Goal: Transaction & Acquisition: Purchase product/service

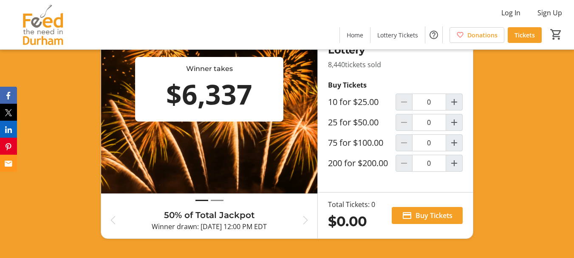
scroll to position [297, 0]
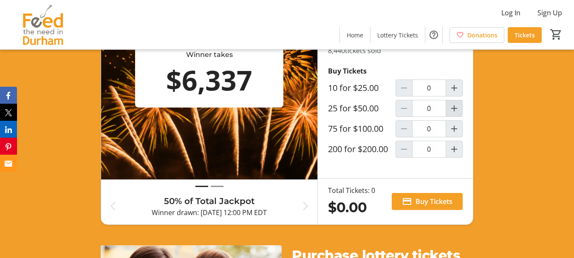
click at [454, 113] on mat-icon "Increment by one" at bounding box center [454, 108] width 10 height 10
type input "1"
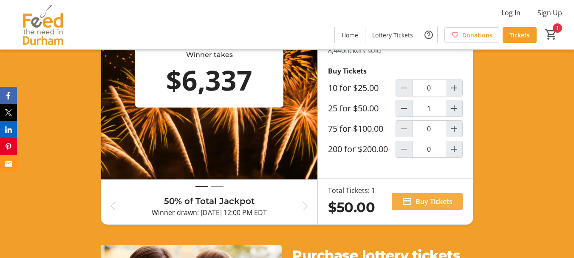
click at [432, 206] on span "Buy Tickets" at bounding box center [433, 201] width 37 height 10
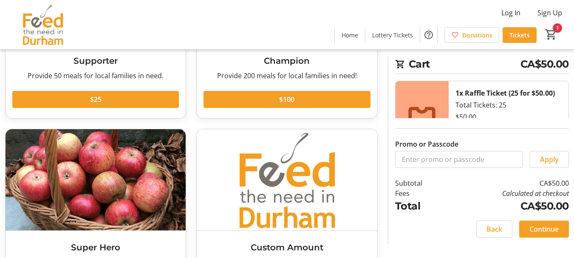
scroll to position [12, 0]
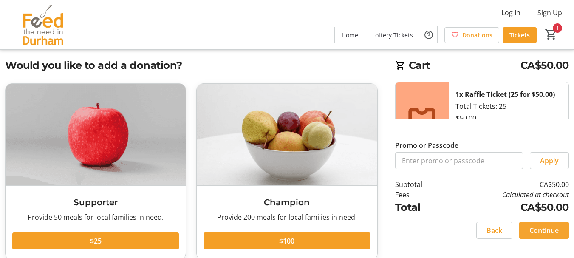
click at [542, 230] on span "Continue" at bounding box center [543, 230] width 29 height 10
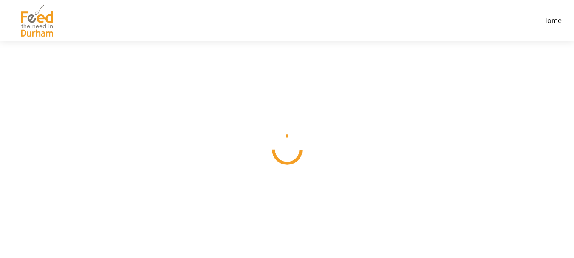
select select "CA"
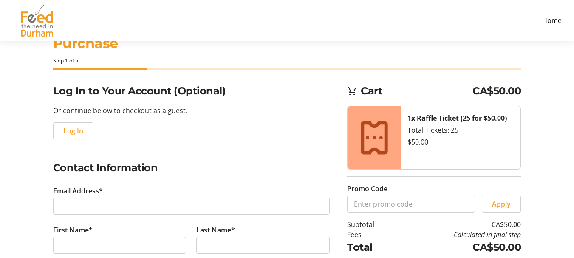
scroll to position [85, 0]
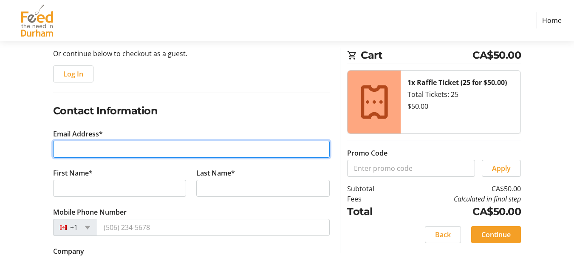
click at [80, 141] on input "Email Address*" at bounding box center [191, 149] width 277 height 17
type input "[EMAIL_ADDRESS][DOMAIN_NAME]"
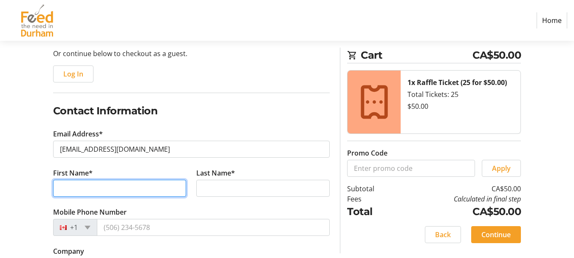
type input "[PERSON_NAME]"
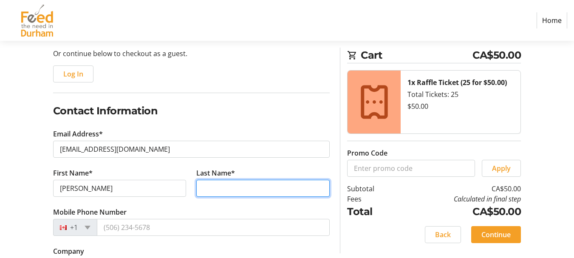
type input "[PERSON_NAME]"
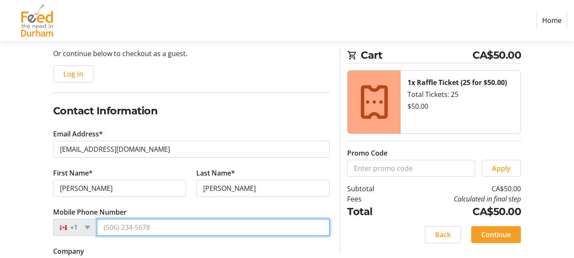
type input "[PHONE_NUMBER]"
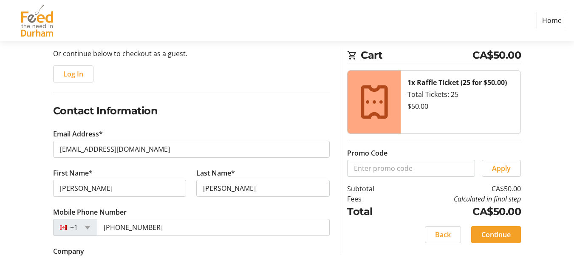
type input "[STREET_ADDRESS][PERSON_NAME]"
type input "Ajax"
select select "ON"
type input "L1T 2V2"
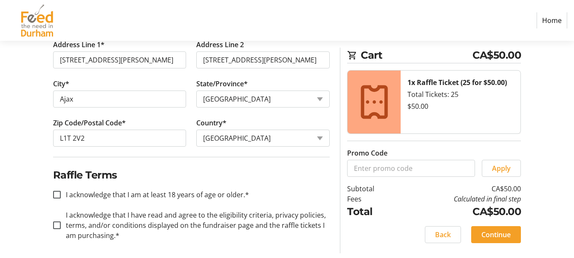
scroll to position [370, 0]
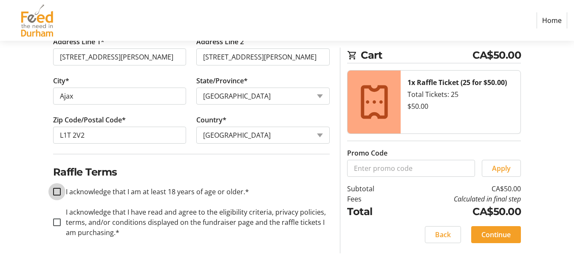
click at [54, 188] on input "I acknowledge that I am at least 18 years of age or older.*" at bounding box center [57, 192] width 8 height 8
checkbox input "true"
click at [56, 220] on input "I acknowledge that I have read and agree to the eligibility criteria, privacy p…" at bounding box center [57, 222] width 8 height 8
checkbox input "true"
click at [494, 234] on span "Continue" at bounding box center [495, 234] width 29 height 10
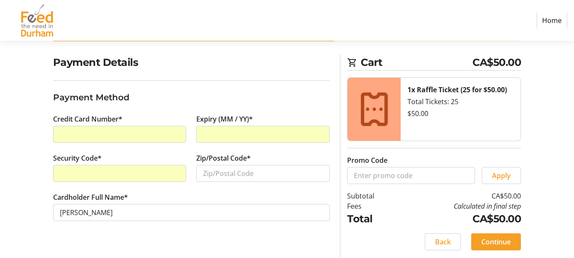
scroll to position [59, 0]
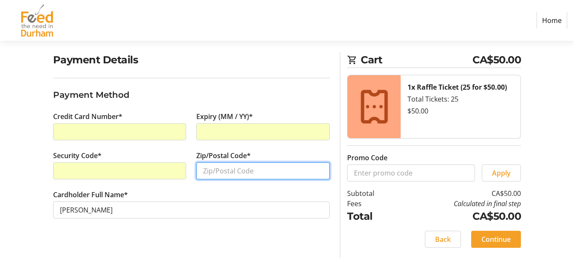
click at [209, 172] on input "Zip/Postal Code*" at bounding box center [262, 170] width 133 height 17
type input "L1T2V2"
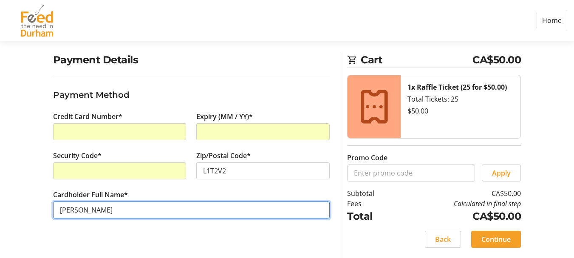
click at [156, 203] on input "[PERSON_NAME]" at bounding box center [191, 209] width 277 height 17
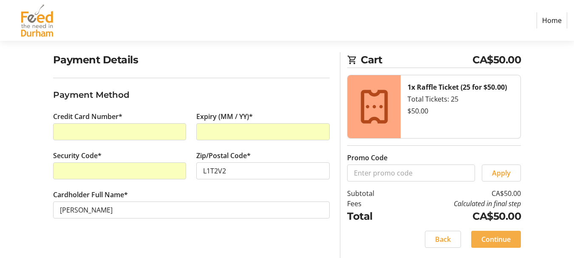
click at [489, 243] on span "Continue" at bounding box center [495, 239] width 29 height 10
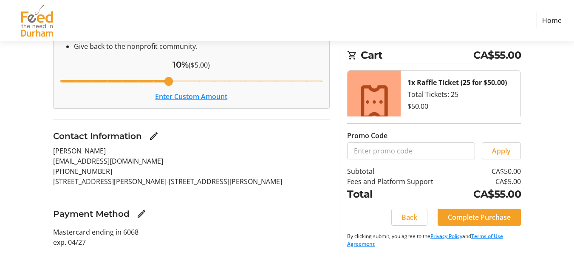
scroll to position [198, 0]
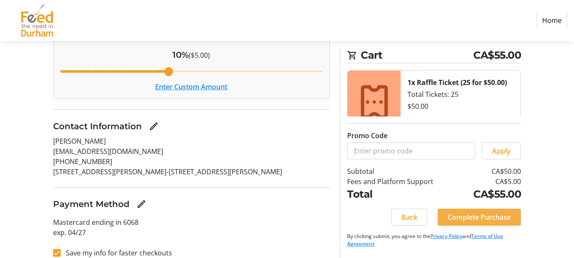
click at [501, 213] on span "Complete Purchase" at bounding box center [479, 217] width 63 height 10
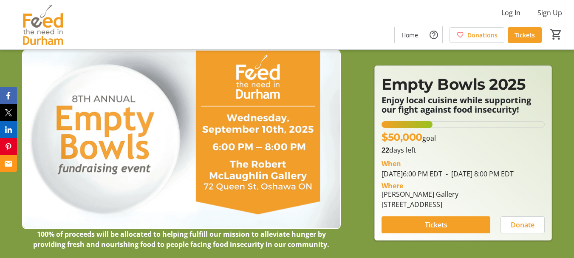
click at [327, 22] on div "Log In Sign Up Home Donations Tickets 0" at bounding box center [287, 24] width 574 height 49
